Goal: Information Seeking & Learning: Learn about a topic

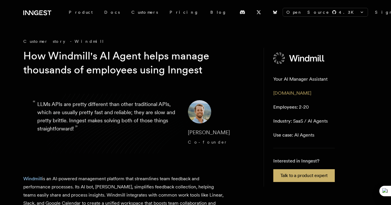
click at [105, 146] on p "“ LLMs APIs are pretty different than other traditional APIs, which are usually…" at bounding box center [107, 123] width 141 height 47
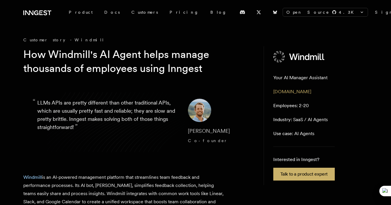
click at [119, 94] on blockquote "“ LLMs APIs are pretty different than other traditional APIs, which are usually…" at bounding box center [138, 122] width 231 height 75
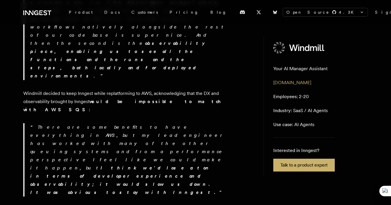
scroll to position [365, 0]
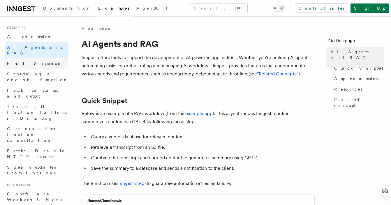
click at [34, 61] on span "Email Sequence" at bounding box center [34, 63] width 54 height 5
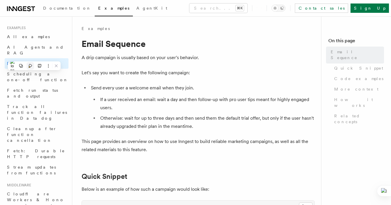
click at [34, 68] on button at bounding box center [31, 66] width 8 height 8
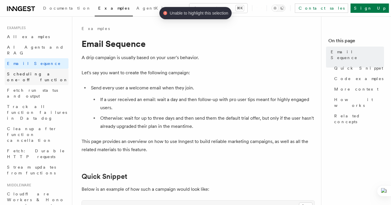
click at [37, 72] on span "Scheduling a one-off function" at bounding box center [37, 77] width 61 height 10
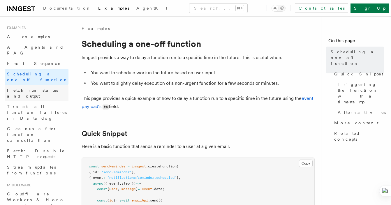
click at [38, 88] on span "Fetch run status and output" at bounding box center [32, 93] width 51 height 10
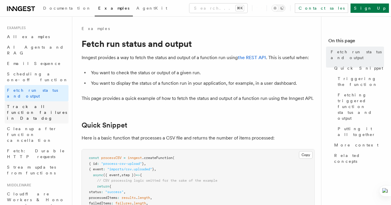
click at [38, 104] on span "Track all function failures in Datadog" at bounding box center [38, 112] width 62 height 17
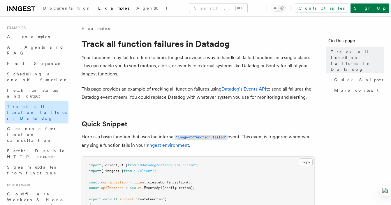
click at [38, 101] on link "Track all function failures in Datadog" at bounding box center [37, 112] width 64 height 22
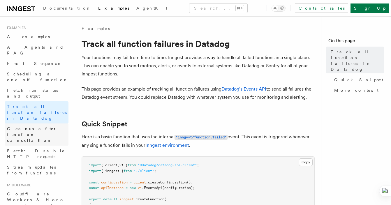
click at [35, 124] on link "Cleanup after function cancellation" at bounding box center [37, 135] width 64 height 22
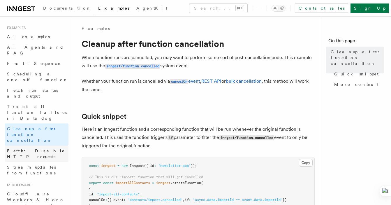
click at [34, 149] on span "Fetch: Durable HTTP requests" at bounding box center [36, 154] width 58 height 10
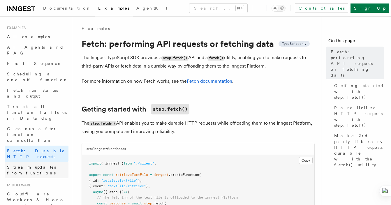
click at [35, 162] on link "Stream updates from functions" at bounding box center [37, 170] width 64 height 16
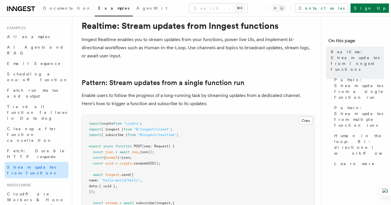
scroll to position [20, 0]
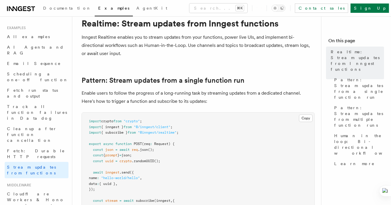
click at [30, 183] on span "Middleware" at bounding box center [18, 185] width 27 height 5
click at [37, 192] on span "Cloudflare Workers & Hono environment variables" at bounding box center [35, 203] width 57 height 22
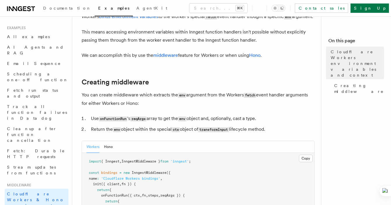
scroll to position [59, 0]
